Goal: Use online tool/utility: Utilize a website feature to perform a specific function

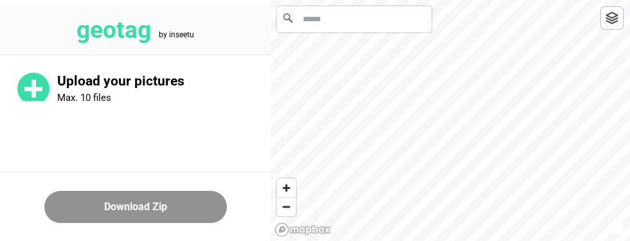
click at [322, 25] on input "Search" at bounding box center [354, 19] width 154 height 26
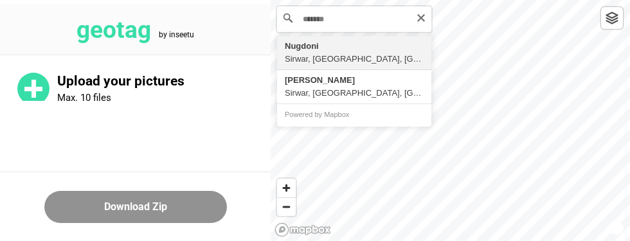
type input "**********"
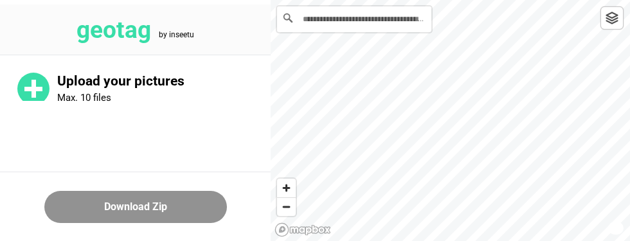
click at [99, 91] on div "Upload your pictures Max. 10 files" at bounding box center [163, 88] width 213 height 31
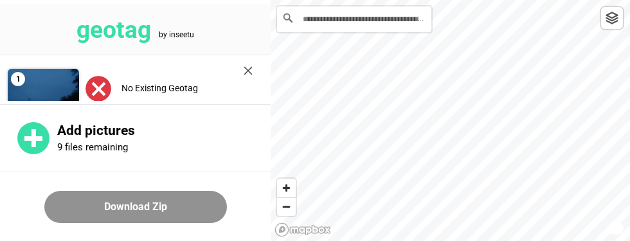
click at [143, 121] on label "Place on Map" at bounding box center [148, 119] width 54 height 10
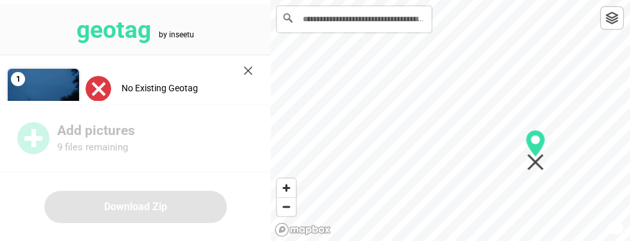
click at [126, 114] on button "Confirm location" at bounding box center [151, 122] width 128 height 26
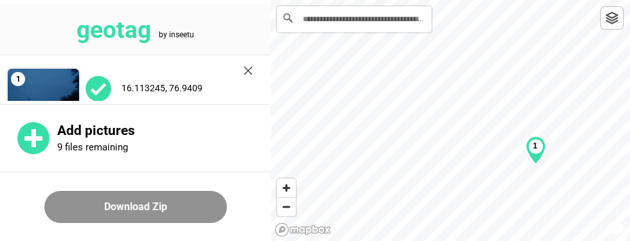
click at [108, 223] on button "Download Zip" at bounding box center [135, 207] width 182 height 32
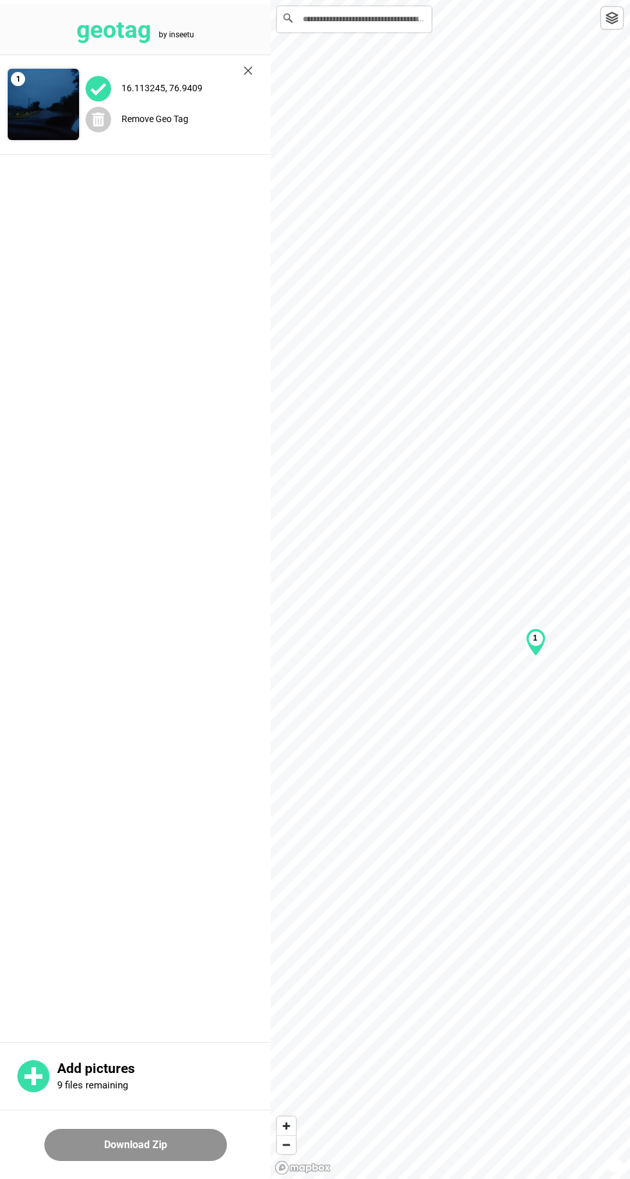
click at [133, 119] on label "Remove Geo Tag" at bounding box center [154, 119] width 67 height 10
click at [124, 118] on label "Place on Map" at bounding box center [148, 119] width 54 height 10
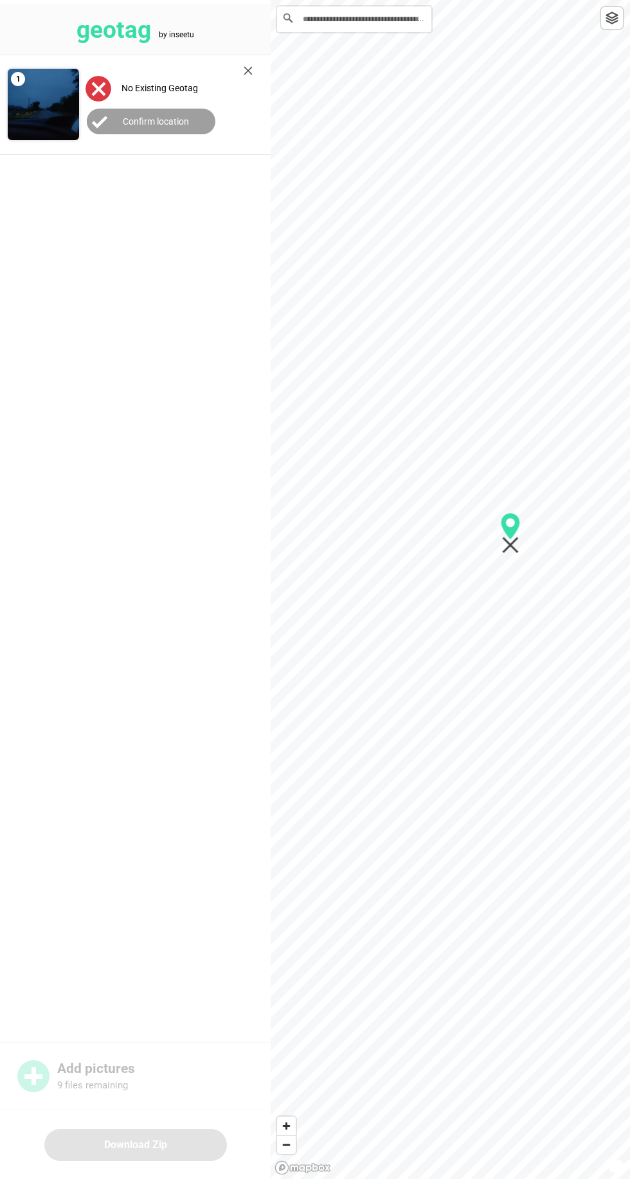
click at [137, 123] on label "Confirm location" at bounding box center [156, 121] width 66 height 10
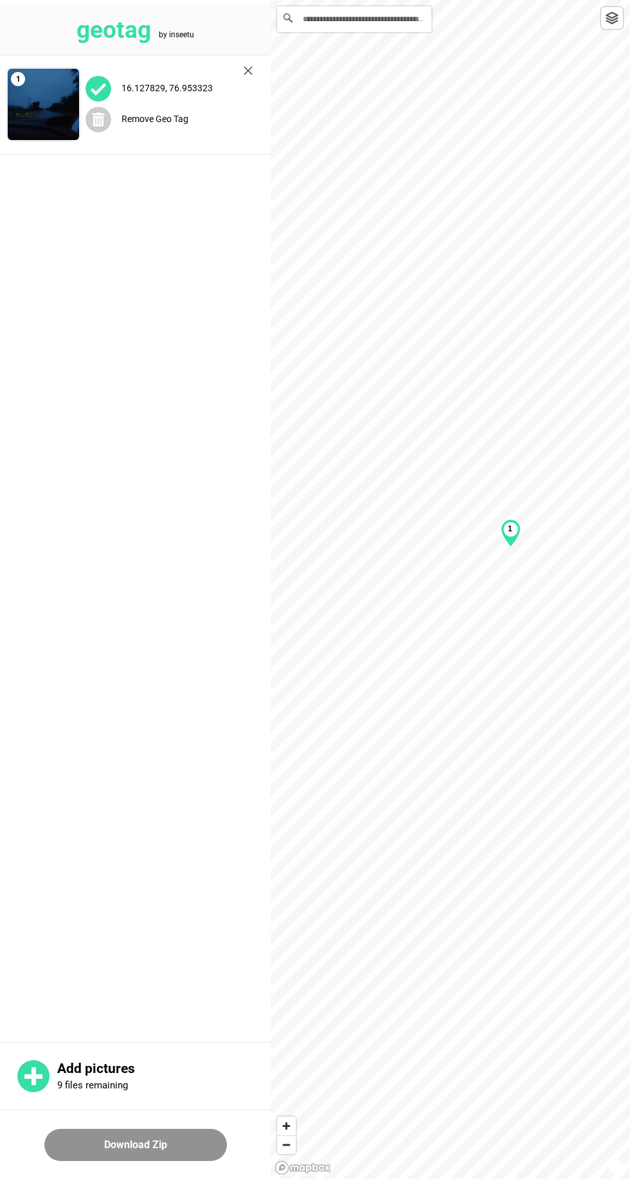
click at [34, 108] on img at bounding box center [43, 104] width 71 height 71
click at [85, 118] on circle at bounding box center [98, 120] width 26 height 26
click at [145, 87] on label "No Existing Geotag" at bounding box center [159, 88] width 76 height 10
click at [136, 85] on label "No Existing Geotag" at bounding box center [159, 88] width 76 height 10
click at [144, 126] on div "Place on Map" at bounding box center [168, 119] width 167 height 26
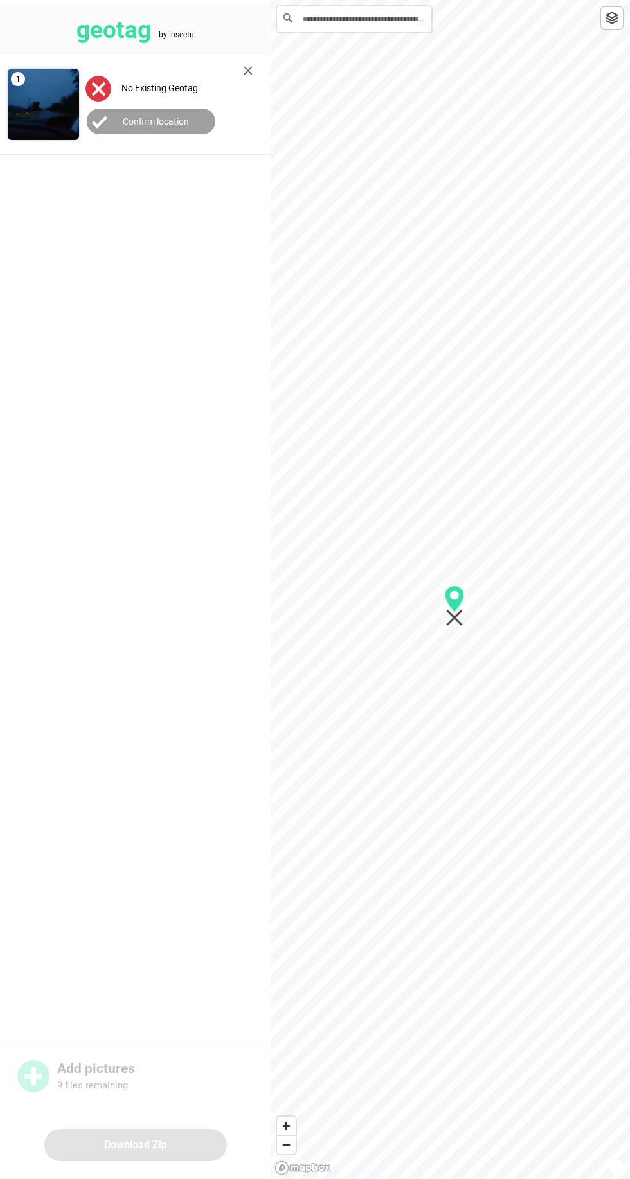
click at [130, 121] on label "Confirm location" at bounding box center [156, 121] width 66 height 10
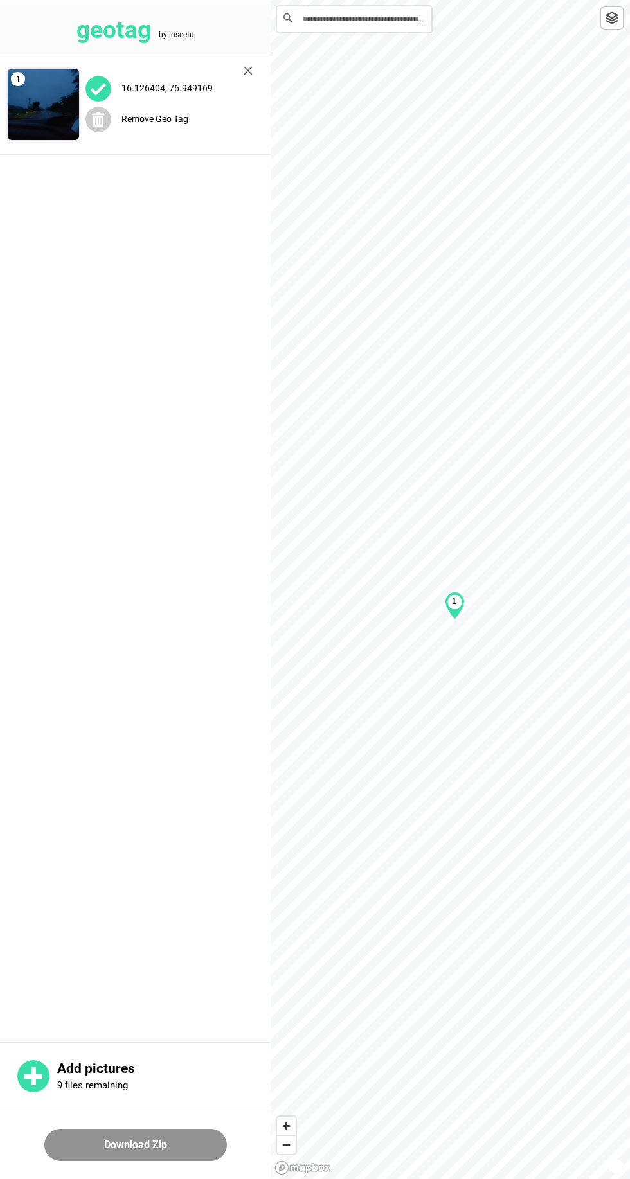
click at [183, 1161] on button "Download Zip" at bounding box center [135, 1145] width 182 height 32
